Goal: Task Accomplishment & Management: Complete application form

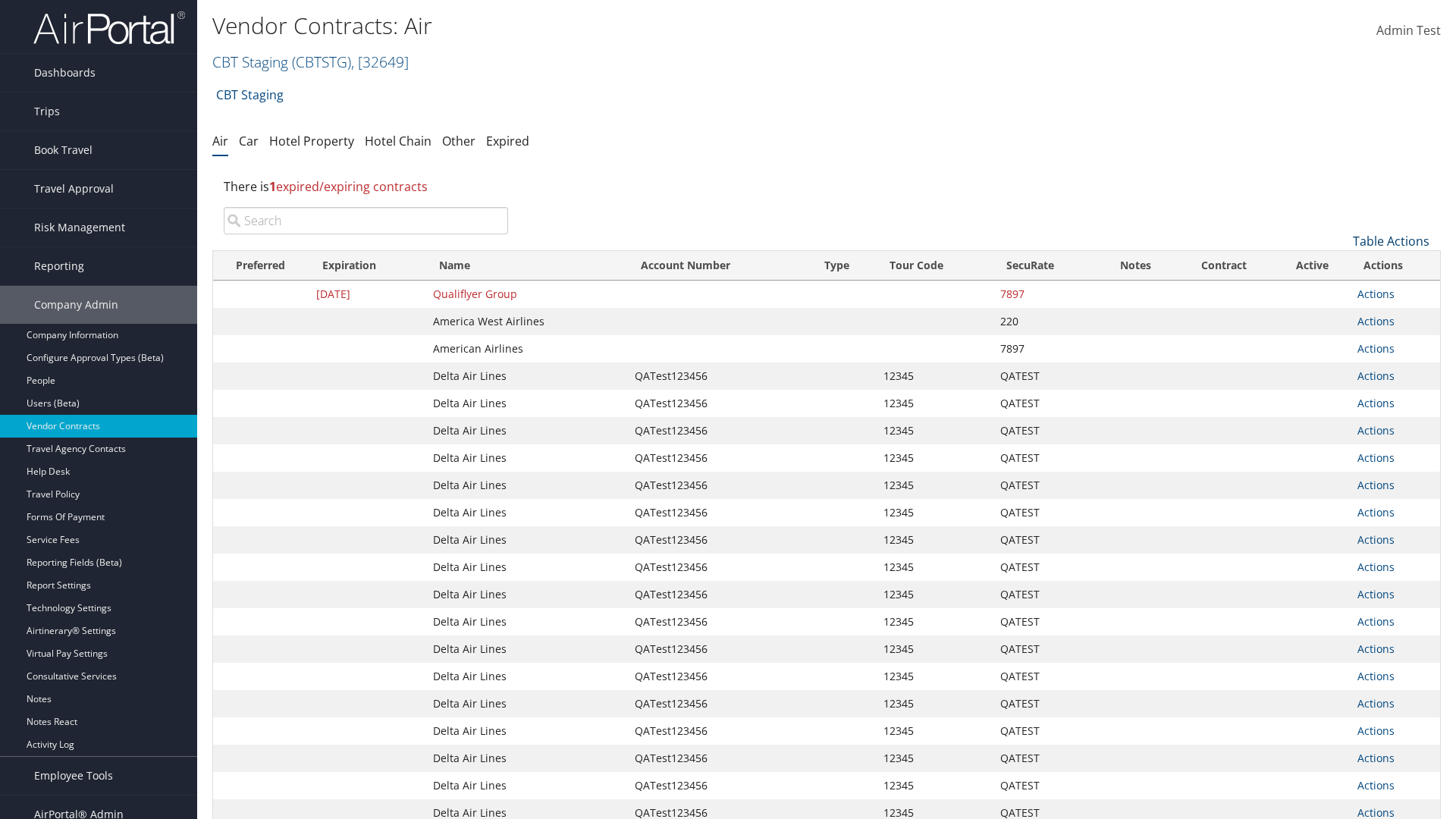
click at [1391, 242] on link "Table Actions" at bounding box center [1391, 241] width 77 height 16
click at [1340, 265] on link "Create New Contract" at bounding box center [1340, 265] width 199 height 26
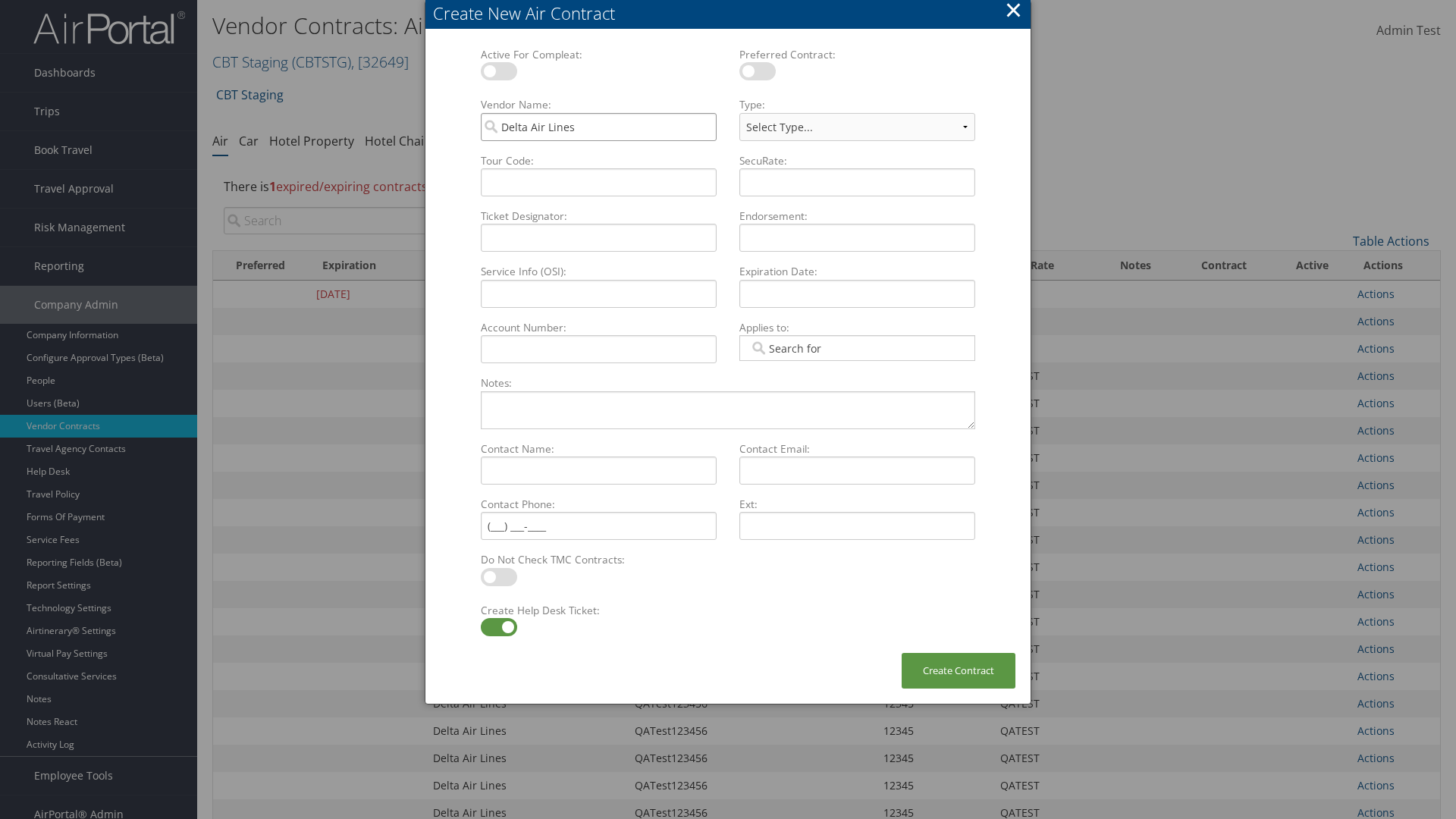
type input "Delta Air Lines"
type input "QATest123456"
type input "12345"
select select "[object Object]"
type input "12345"
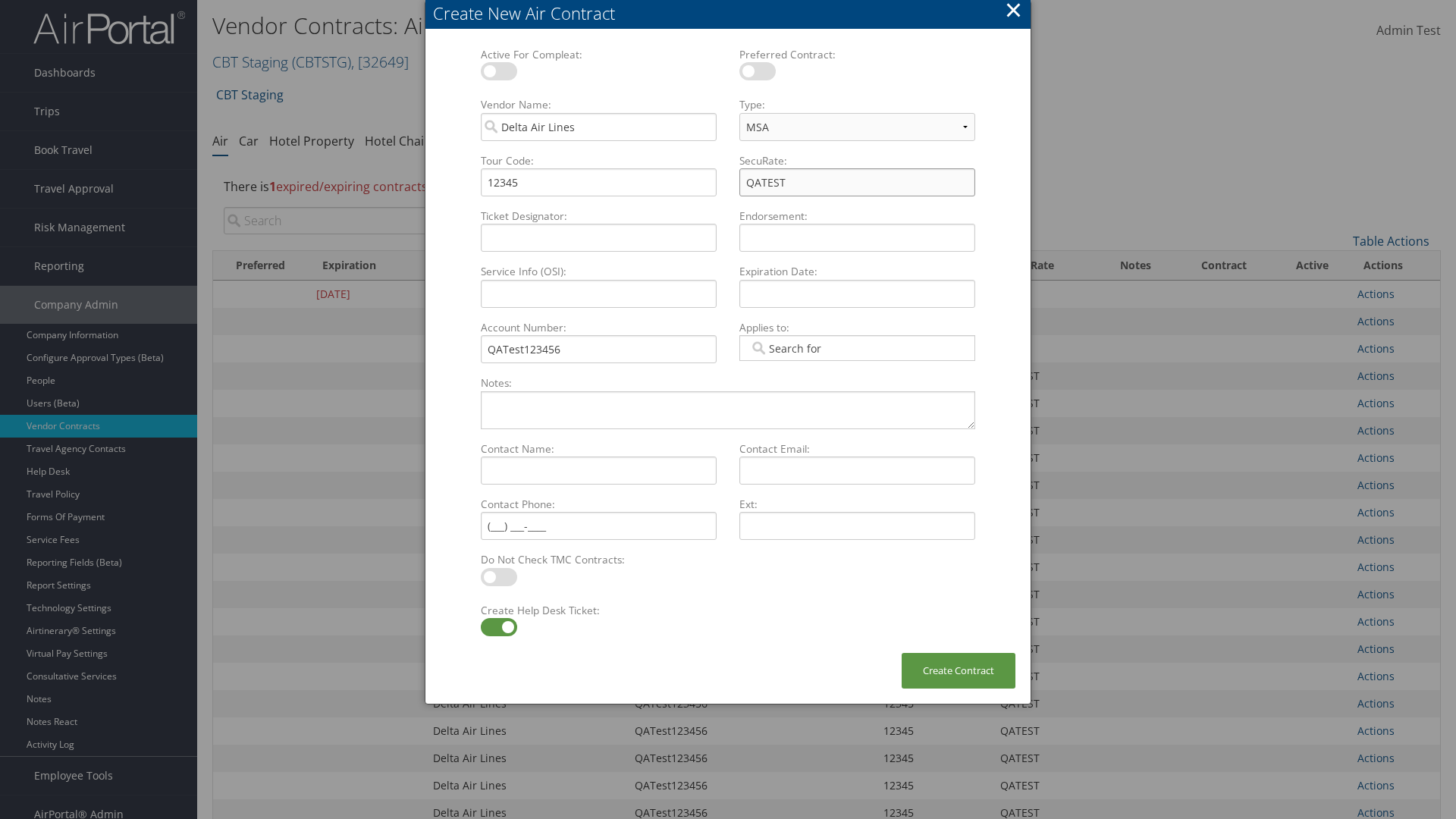
type input "QATEST"
click at [498, 627] on label at bounding box center [499, 627] width 36 height 18
click at [498, 627] on input "checkbox" at bounding box center [494, 630] width 10 height 10
checkbox input "false"
type textarea "QA Testing"
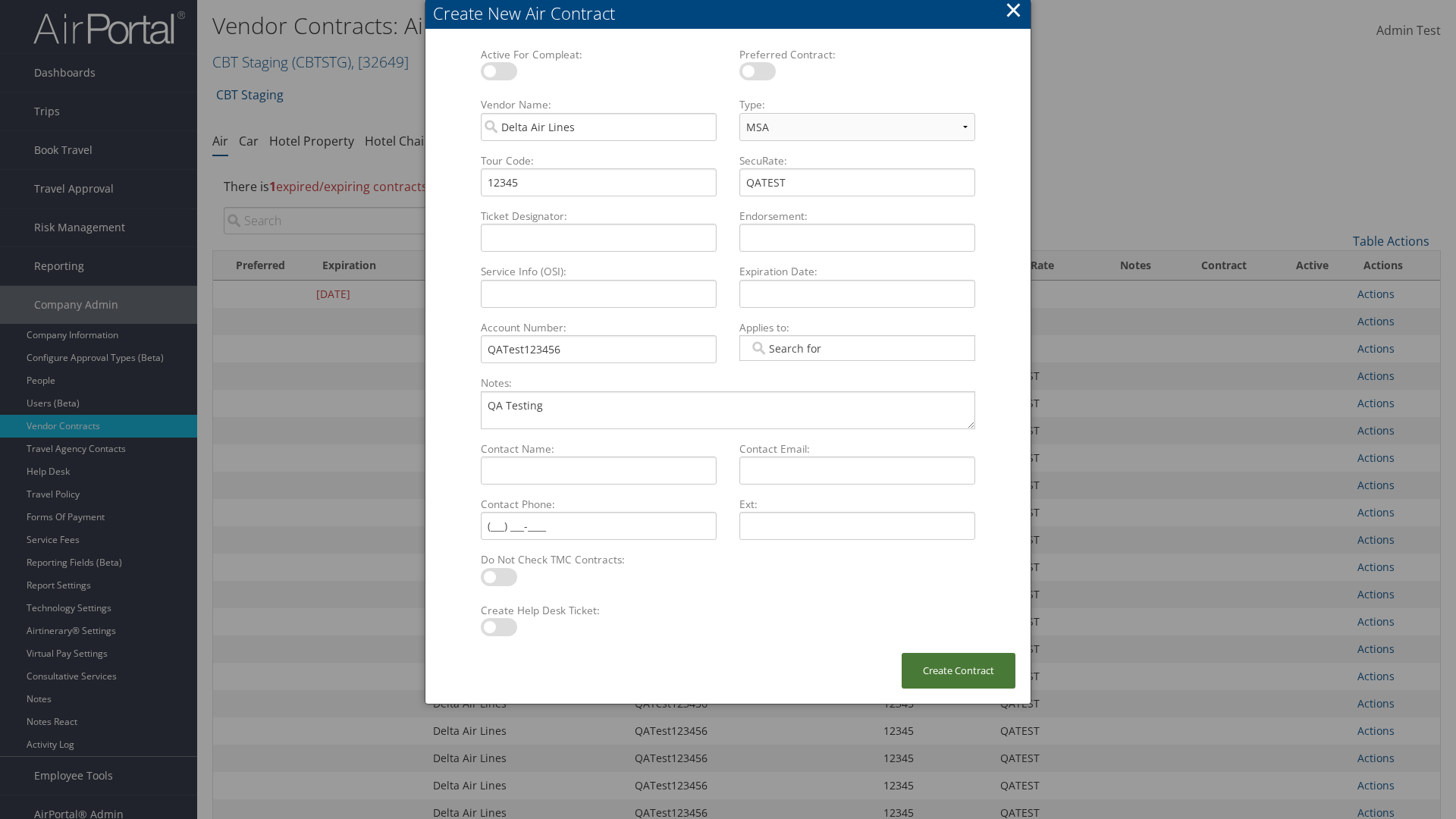
click at [959, 670] on button "Create Contract" at bounding box center [959, 670] width 114 height 35
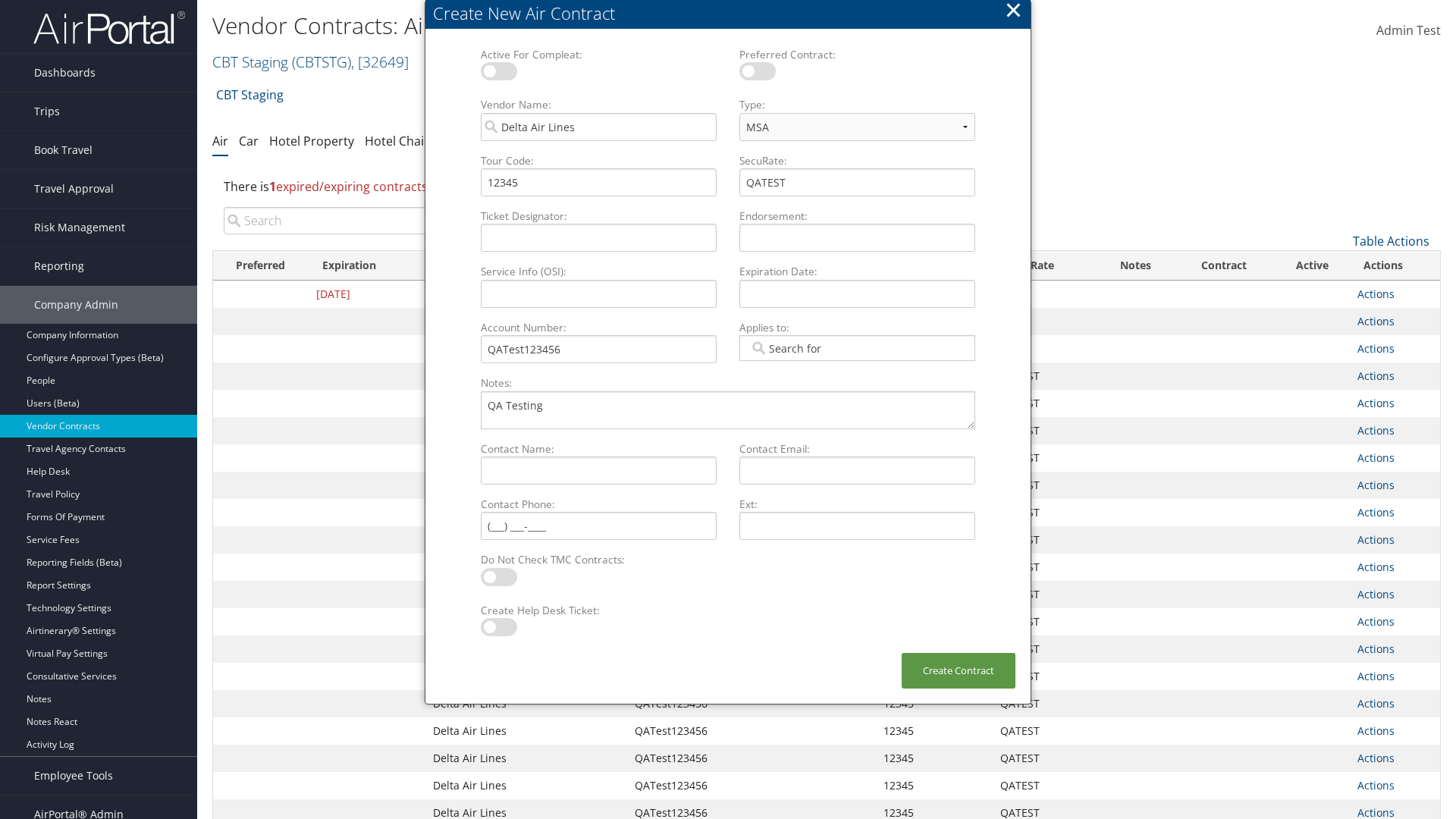
click at [365, 207] on input "search" at bounding box center [365, 221] width 285 height 27
